Goal: Transaction & Acquisition: Purchase product/service

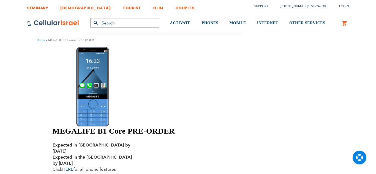
select select "Version 5. Talk, Text, Media and drive - includes all apps mentioned above"
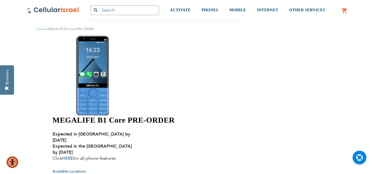
scroll to position [22, 0]
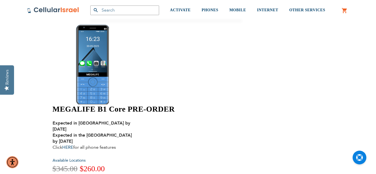
click at [86, 158] on span "Available Locations" at bounding box center [69, 160] width 33 height 5
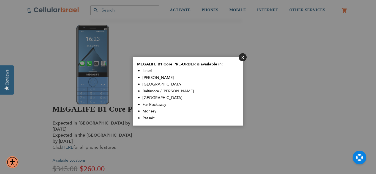
click at [243, 60] on button "Close" at bounding box center [243, 57] width 8 height 8
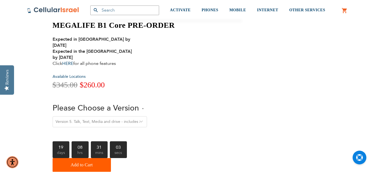
scroll to position [99, 0]
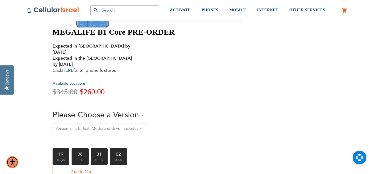
click at [93, 167] on span "Add to Cart" at bounding box center [82, 172] width 22 height 11
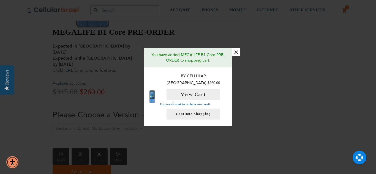
click at [237, 56] on button "×" at bounding box center [236, 52] width 8 height 8
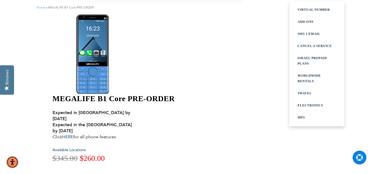
scroll to position [0, 0]
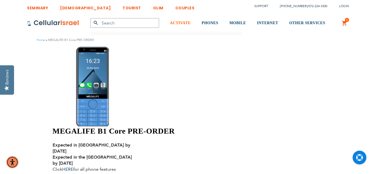
click at [189, 23] on span "ACTIVATE" at bounding box center [180, 23] width 21 height 4
